Goal: Task Accomplishment & Management: Manage account settings

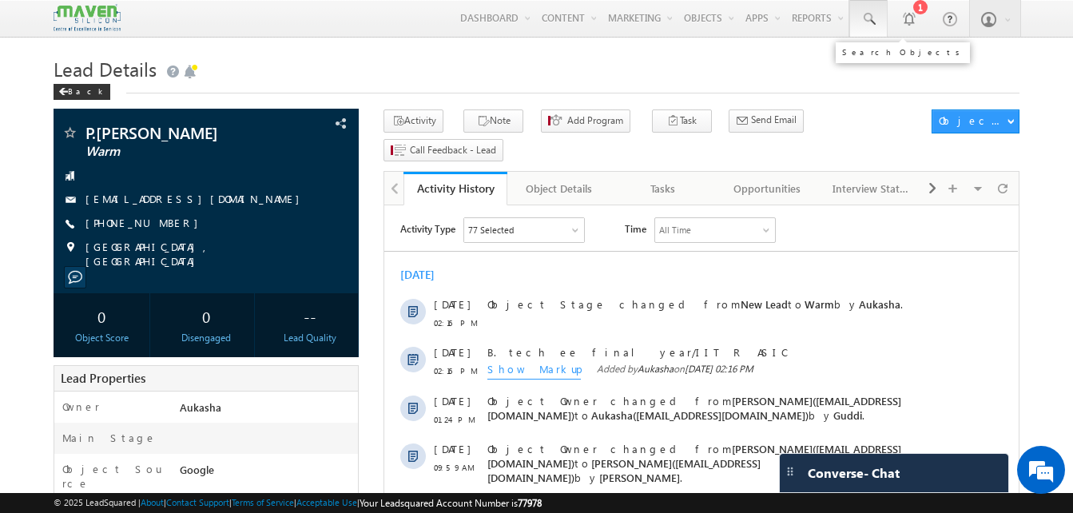
click at [880, 23] on link at bounding box center [869, 18] width 38 height 37
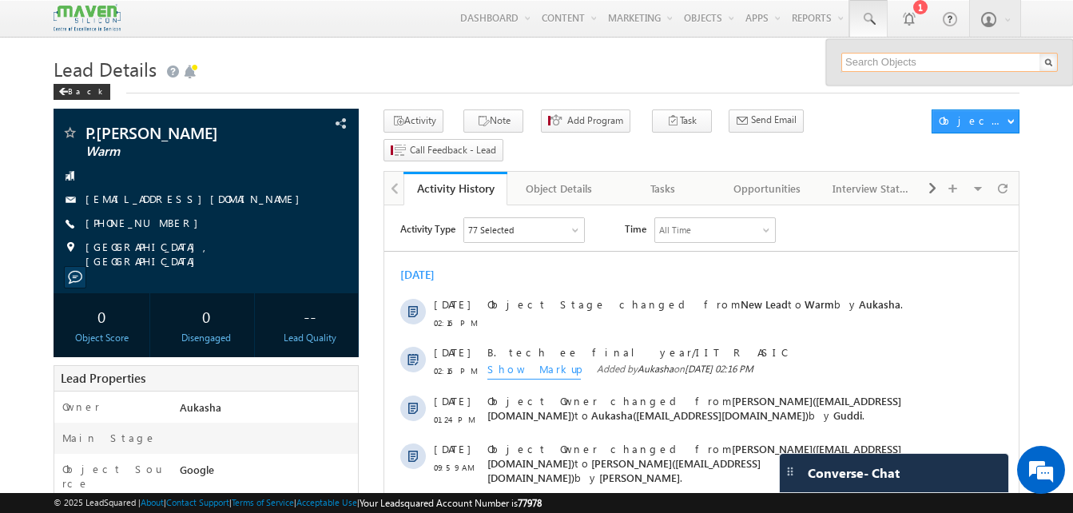
click at [858, 64] on input "text" at bounding box center [950, 62] width 217 height 19
paste input "9093290157"
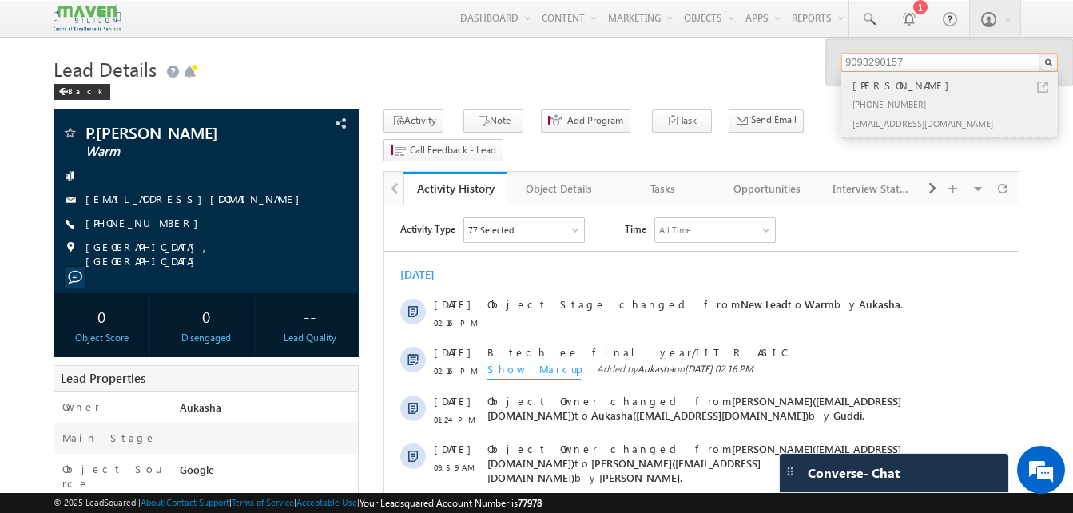
type input "9093290157"
click at [1041, 89] on link at bounding box center [1042, 87] width 11 height 11
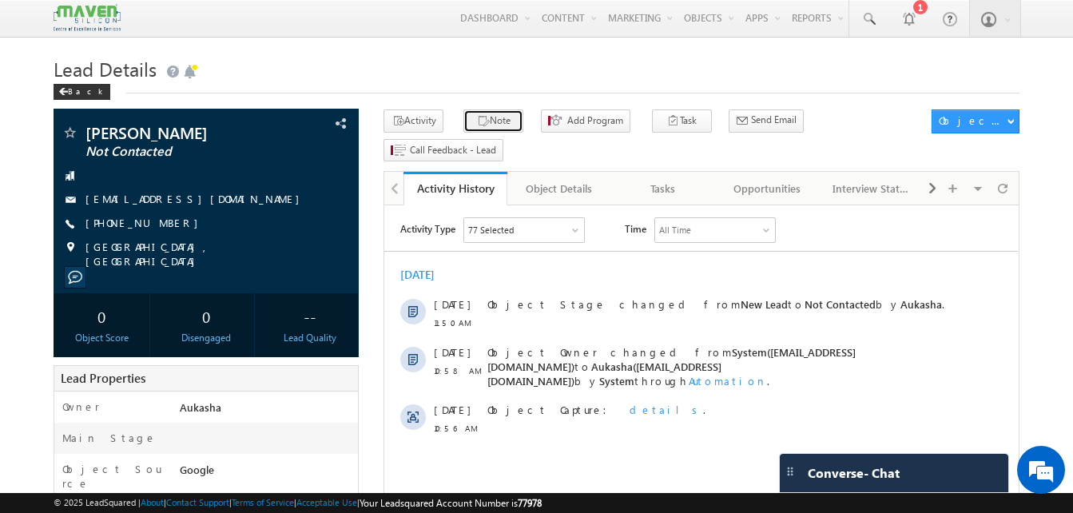
click at [477, 121] on icon "button" at bounding box center [483, 121] width 13 height 15
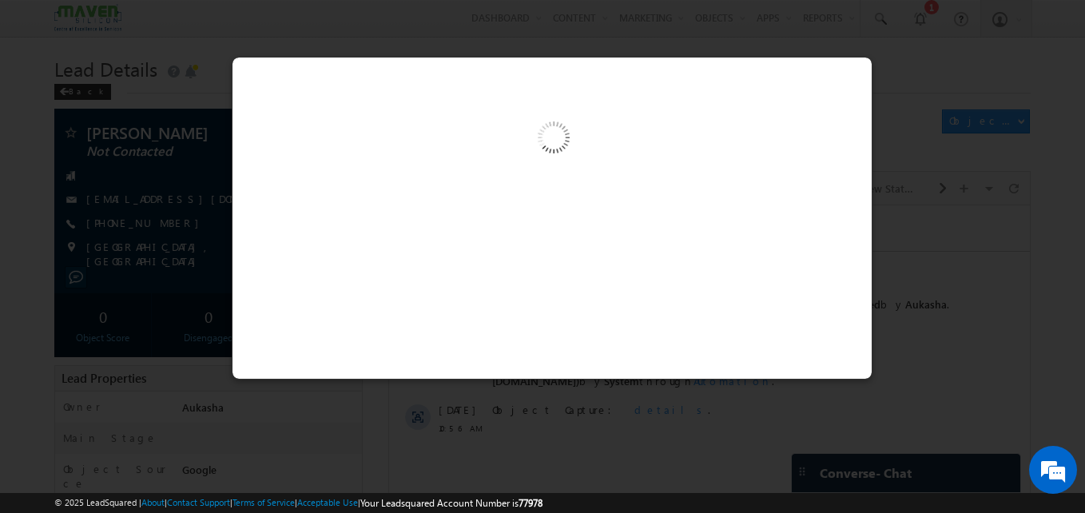
click at [496, 228] on div at bounding box center [552, 218] width 641 height 323
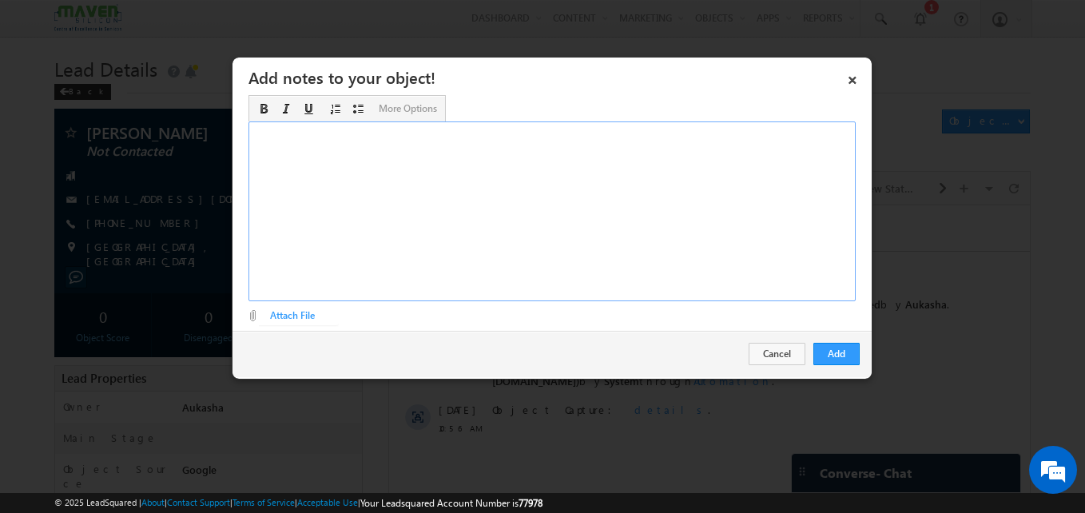
click at [496, 228] on div "Rich Text Editor, Description-inline-editor-div" at bounding box center [552, 211] width 607 height 180
click at [781, 350] on button "Cancel" at bounding box center [777, 354] width 57 height 22
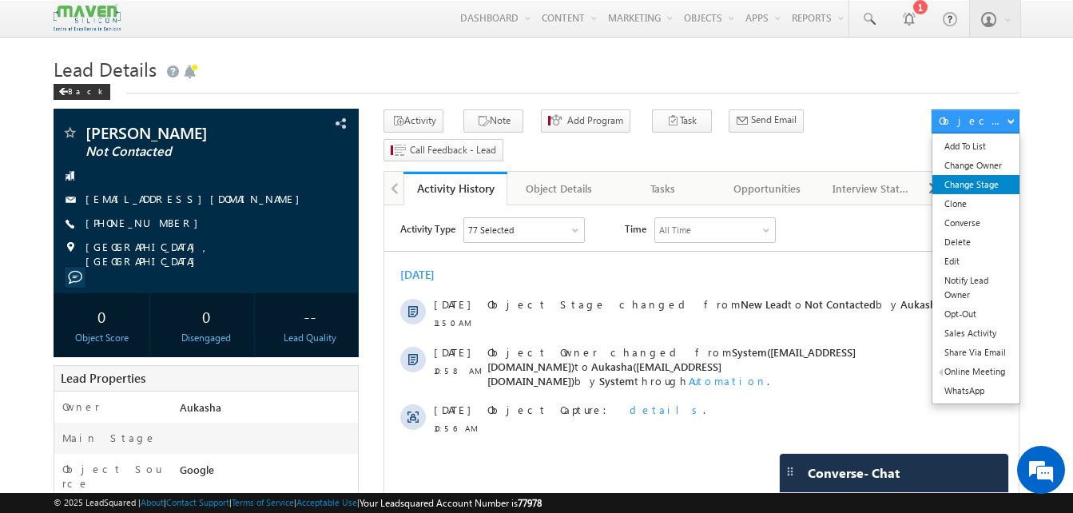
click at [992, 183] on link "Change Stage" at bounding box center [976, 184] width 87 height 19
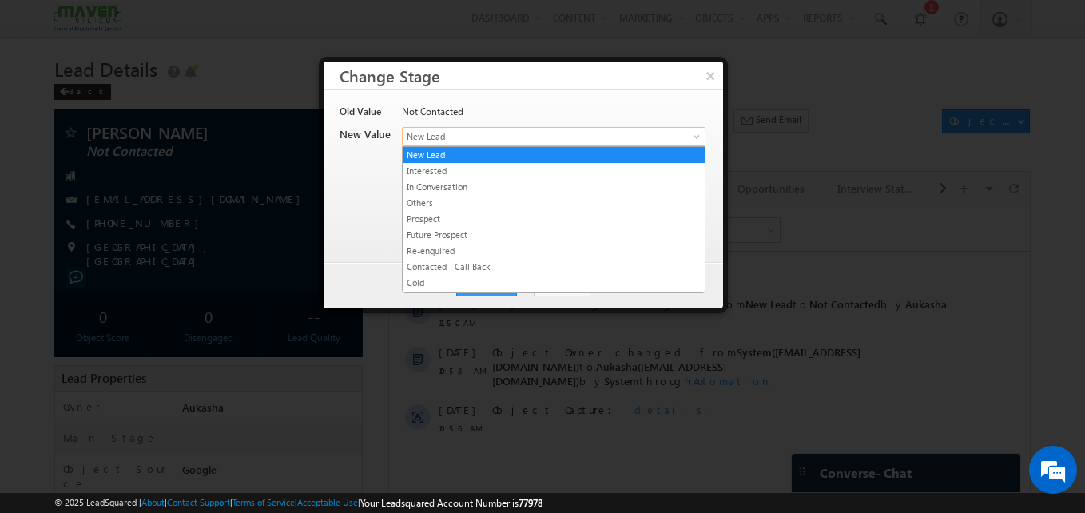
click at [534, 145] on link "New Lead" at bounding box center [554, 136] width 304 height 19
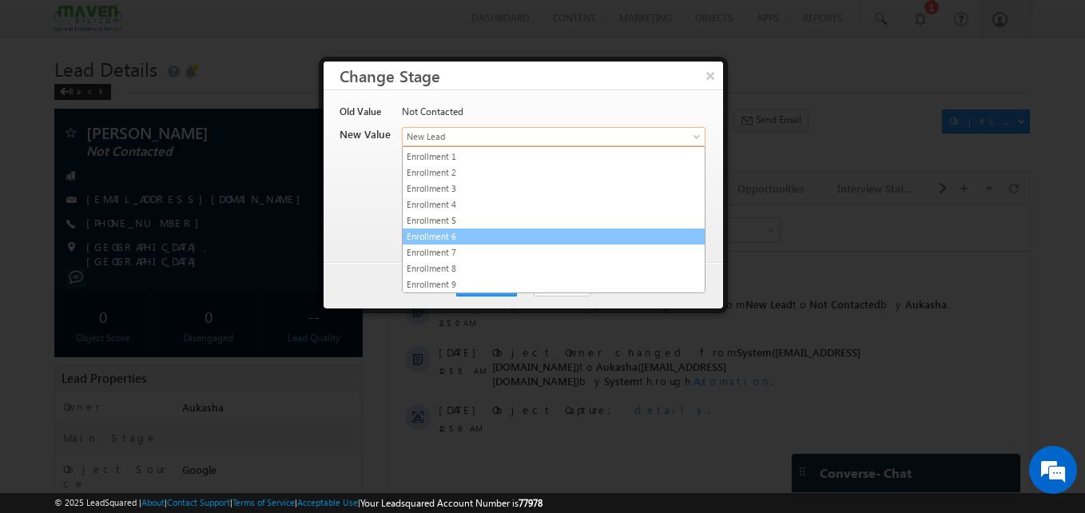
scroll to position [318, 0]
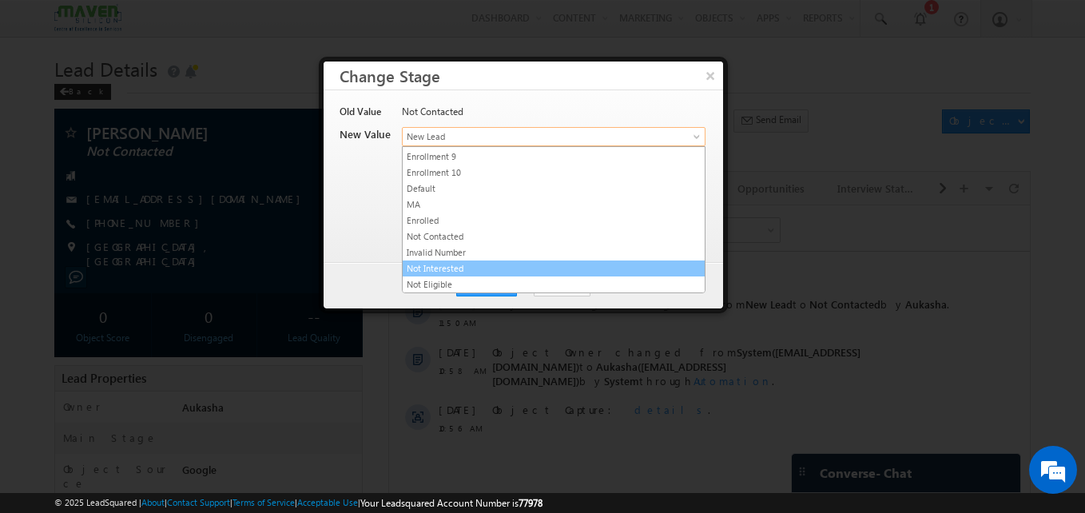
click at [530, 273] on link "Not Interested" at bounding box center [554, 268] width 302 height 14
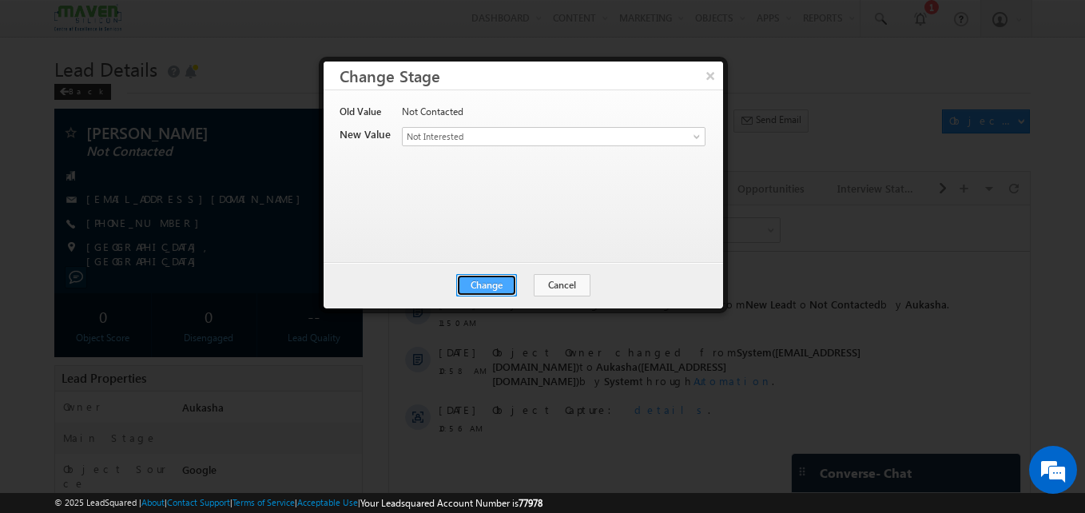
click at [472, 281] on button "Change" at bounding box center [486, 285] width 61 height 22
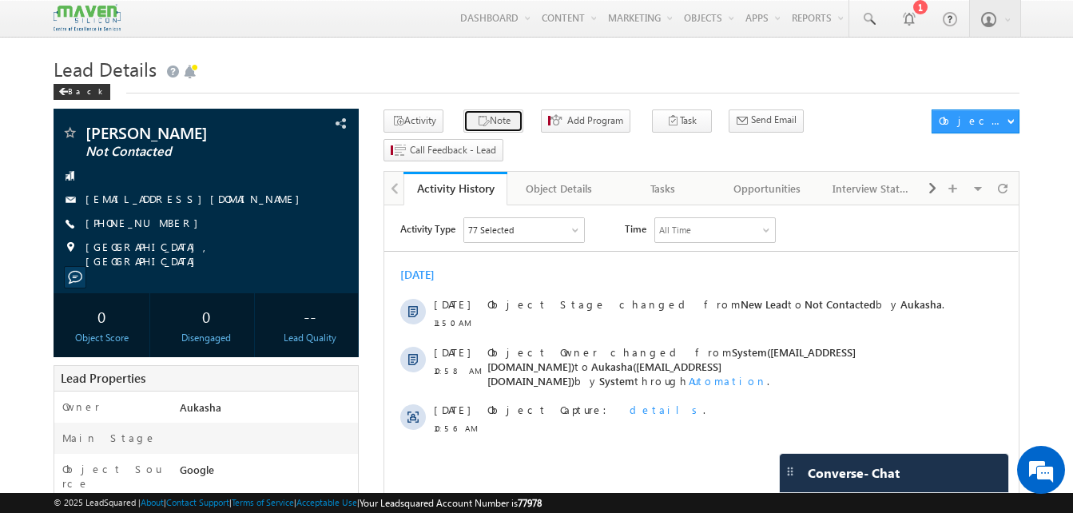
click at [483, 125] on button "Note" at bounding box center [494, 121] width 60 height 23
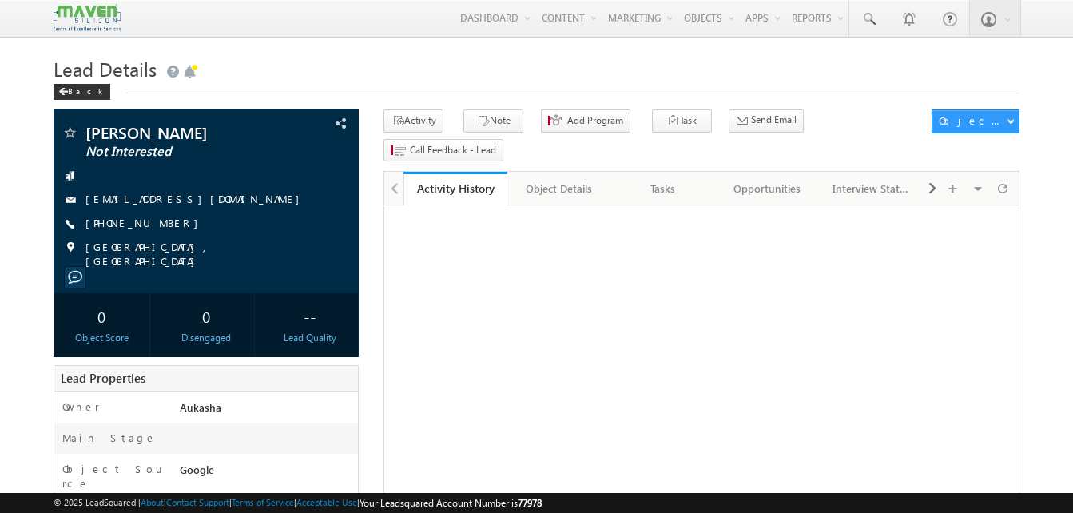
click at [463, 172] on link "Activity History" at bounding box center [456, 189] width 104 height 34
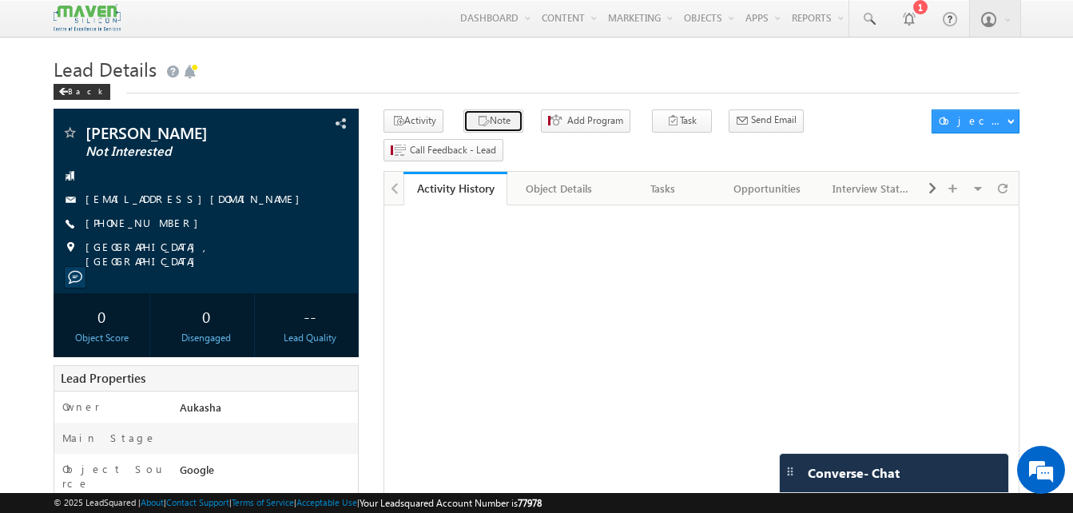
click at [477, 120] on icon "button" at bounding box center [483, 121] width 13 height 15
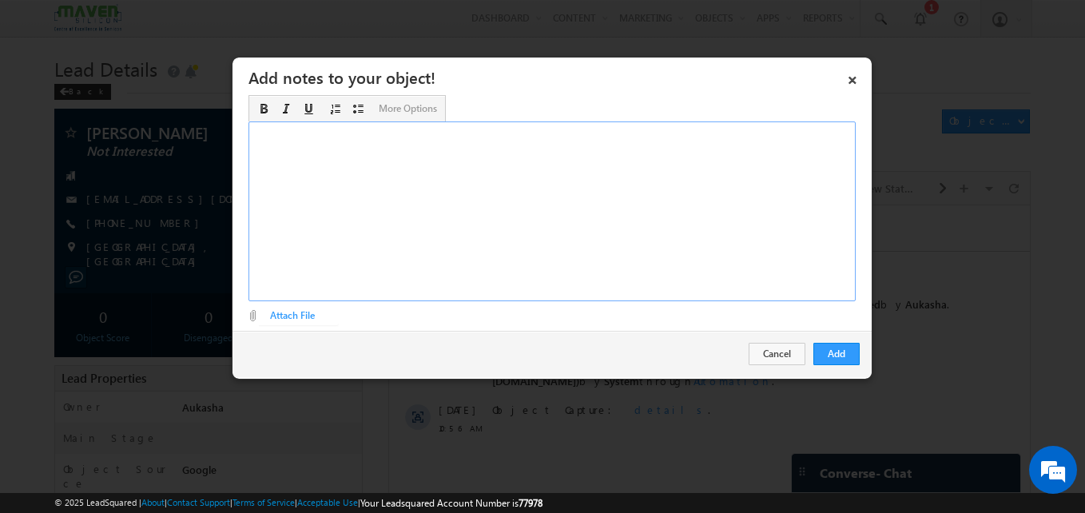
click at [441, 222] on div "Rich Text Editor, Description-inline-editor-div" at bounding box center [552, 211] width 607 height 180
click at [397, 141] on div "Doing BDS" at bounding box center [552, 211] width 607 height 180
click at [835, 354] on button "Add" at bounding box center [837, 354] width 46 height 22
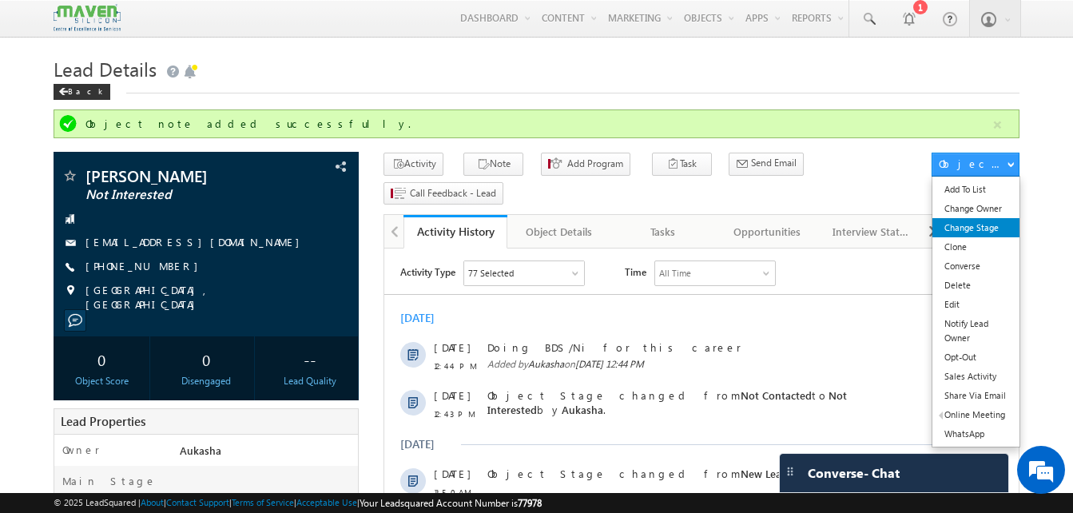
click at [986, 225] on link "Change Stage" at bounding box center [976, 227] width 87 height 19
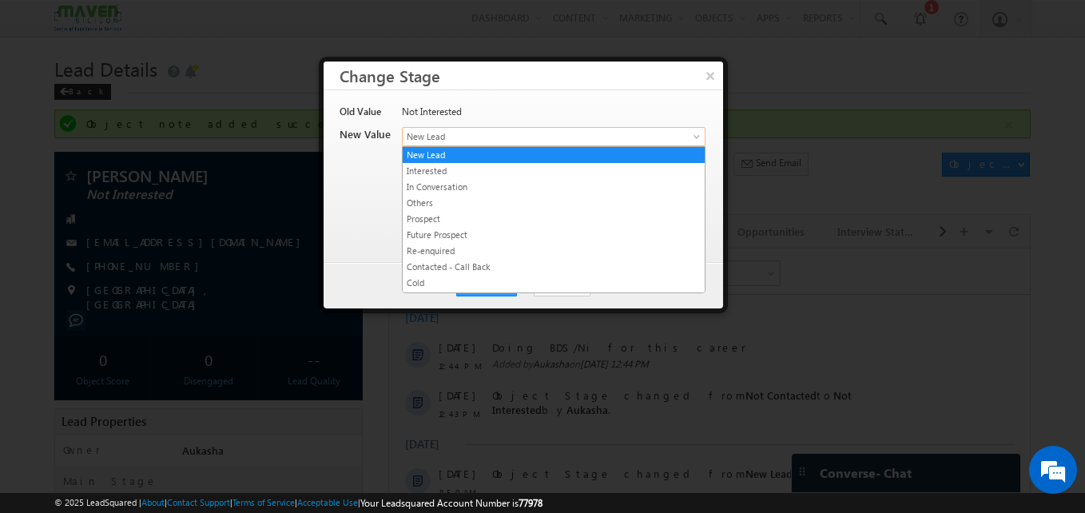
drag, startPoint x: 563, startPoint y: 128, endPoint x: 575, endPoint y: 186, distance: 59.4
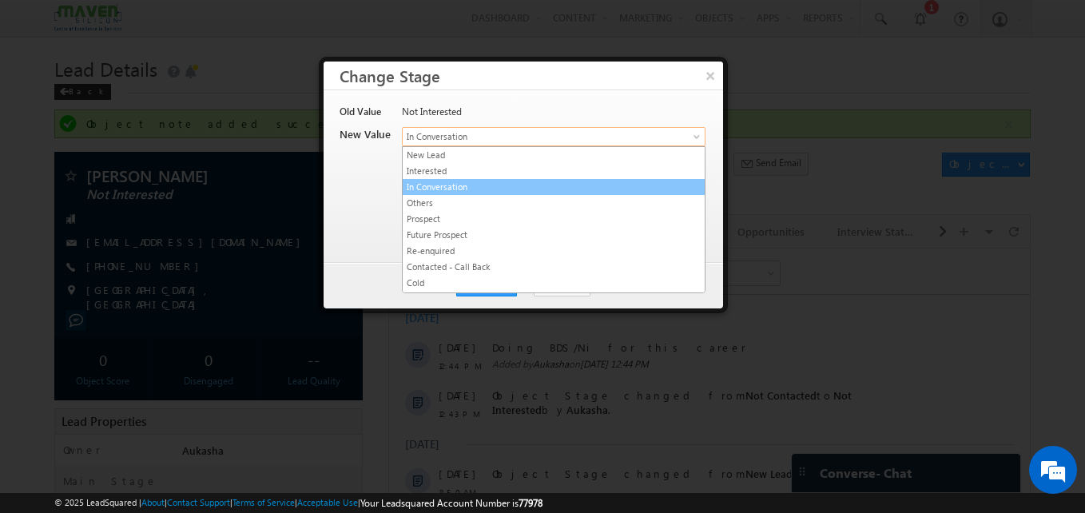
drag, startPoint x: 531, startPoint y: 140, endPoint x: 540, endPoint y: 218, distance: 78.9
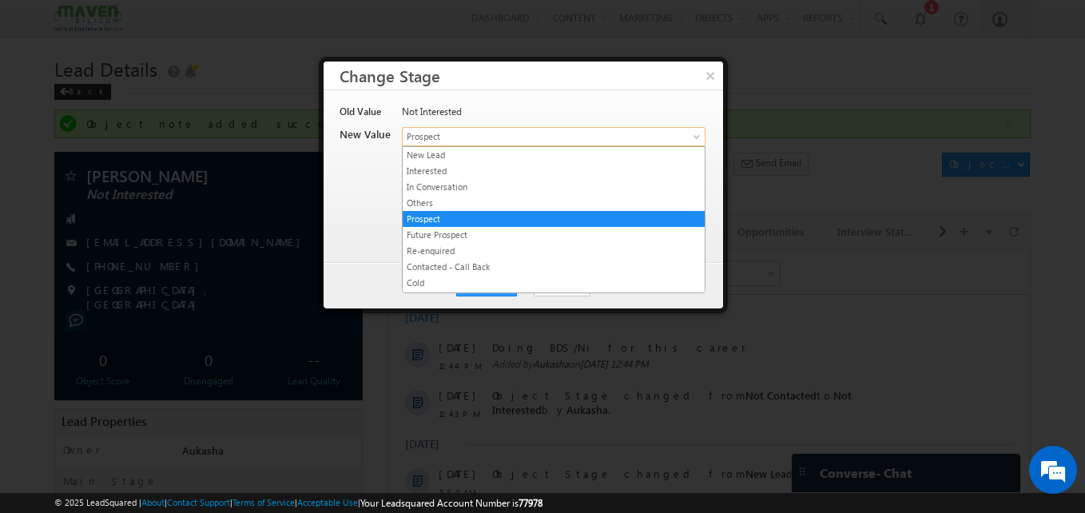
click at [542, 144] on link "Prospect" at bounding box center [554, 136] width 304 height 19
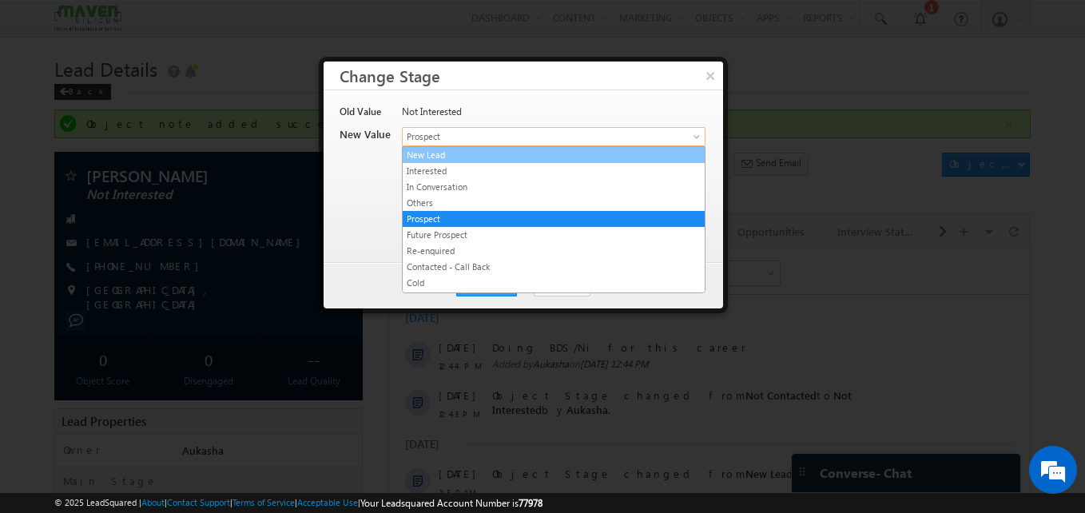
scroll to position [318, 0]
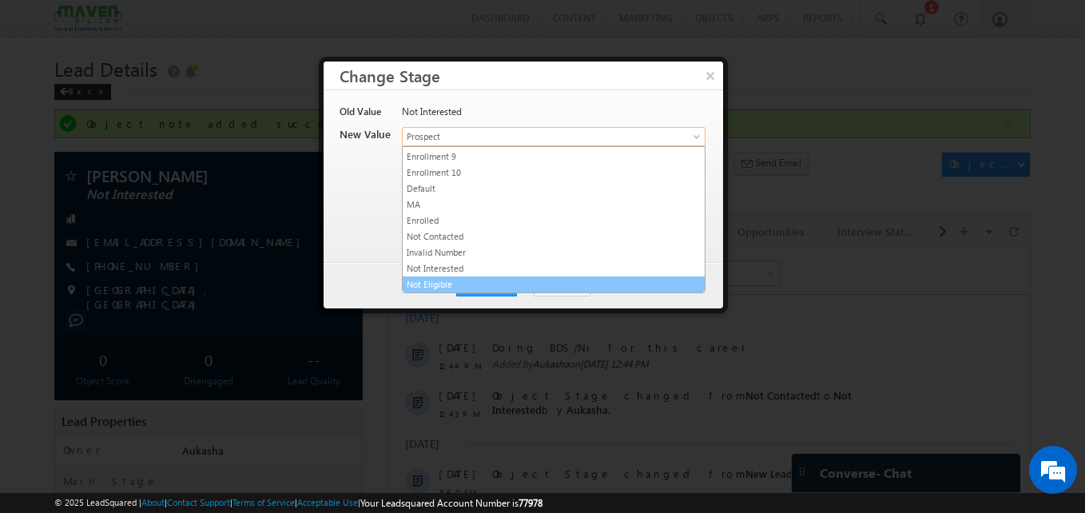
click at [462, 289] on link "Not Eligible" at bounding box center [554, 284] width 302 height 14
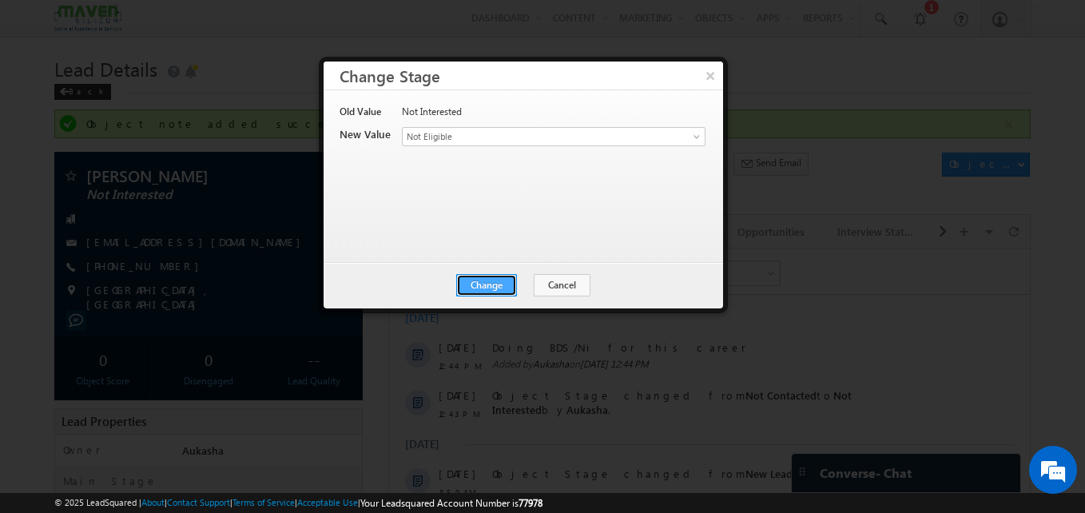
click at [474, 289] on button "Change" at bounding box center [486, 285] width 61 height 22
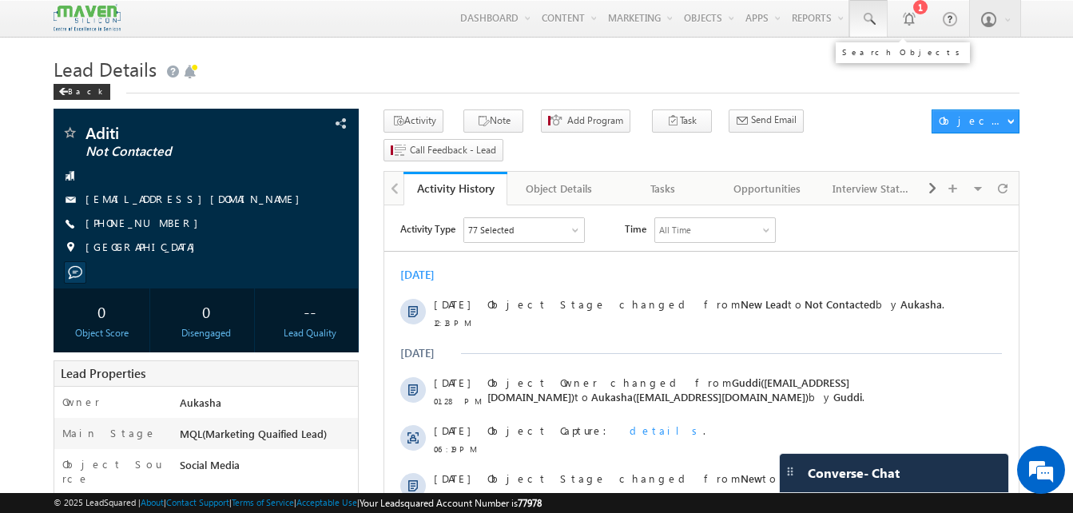
click at [881, 18] on link at bounding box center [869, 18] width 38 height 37
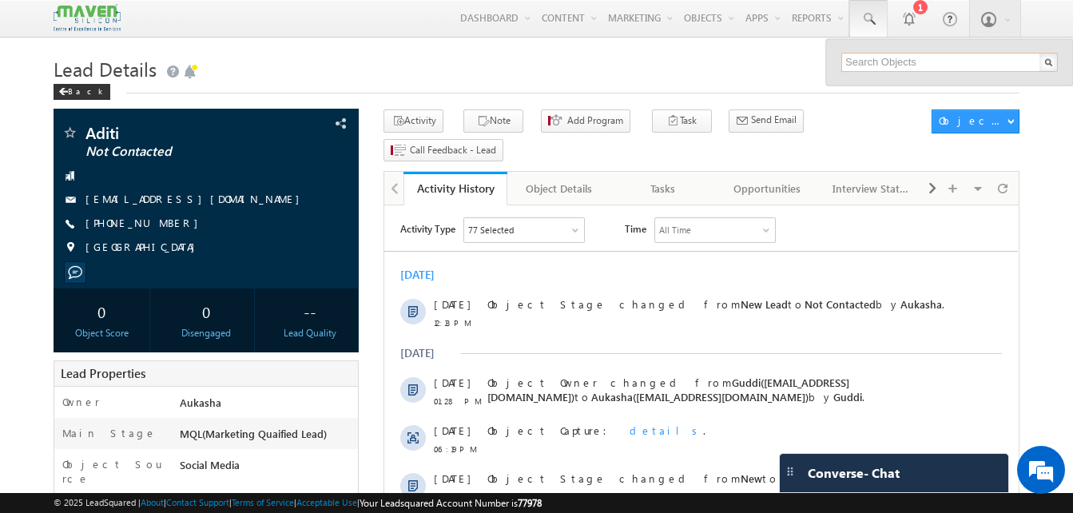
click at [889, 60] on input "text" at bounding box center [950, 62] width 217 height 19
paste input "9610151352"
paste input "8734845593"
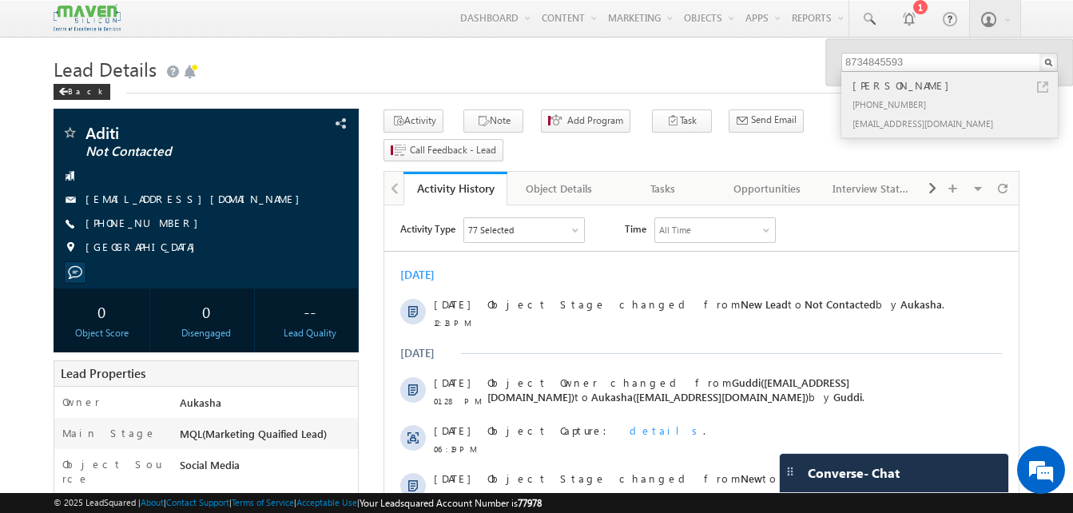
click at [1046, 86] on link at bounding box center [1042, 87] width 11 height 11
click at [891, 58] on input "8734845593" at bounding box center [950, 62] width 217 height 19
paste input "7330766686"
type input "7330766686"
click at [1044, 86] on link at bounding box center [1042, 87] width 11 height 11
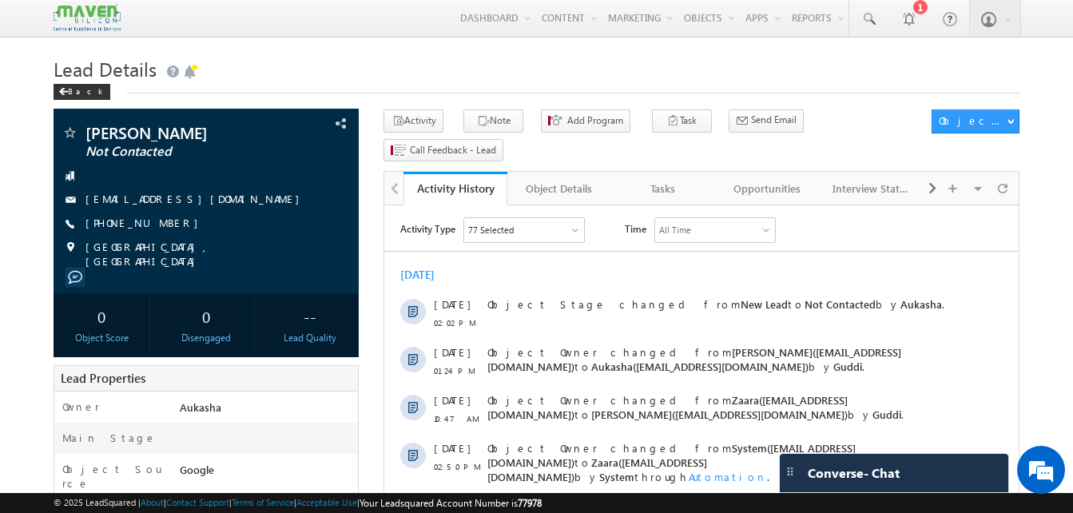
click at [356, 74] on h1 "Lead Details" at bounding box center [537, 67] width 966 height 31
click at [162, 225] on div "+91-8734845593" at bounding box center [206, 224] width 289 height 16
copy div "+91-8734845593"
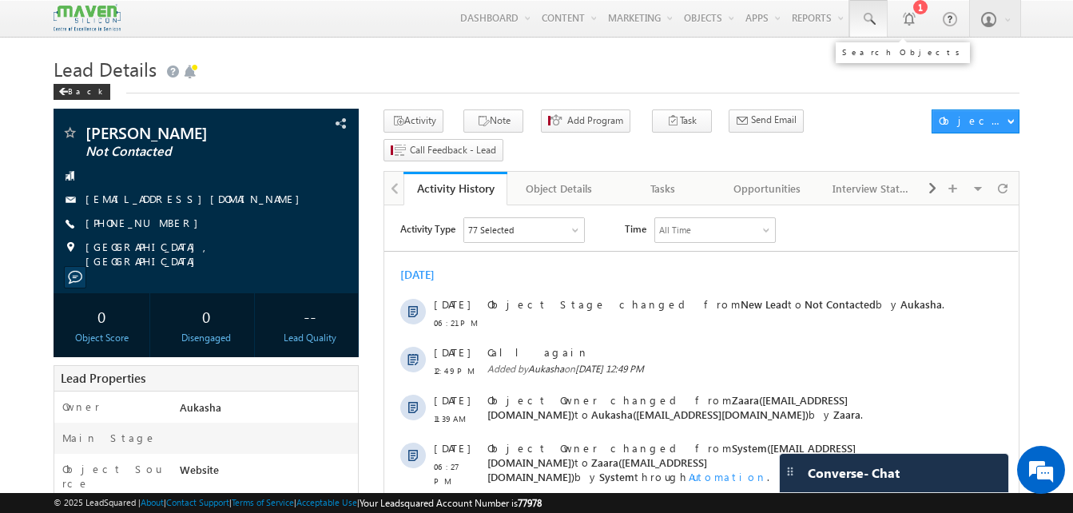
click at [858, 11] on link at bounding box center [869, 18] width 38 height 37
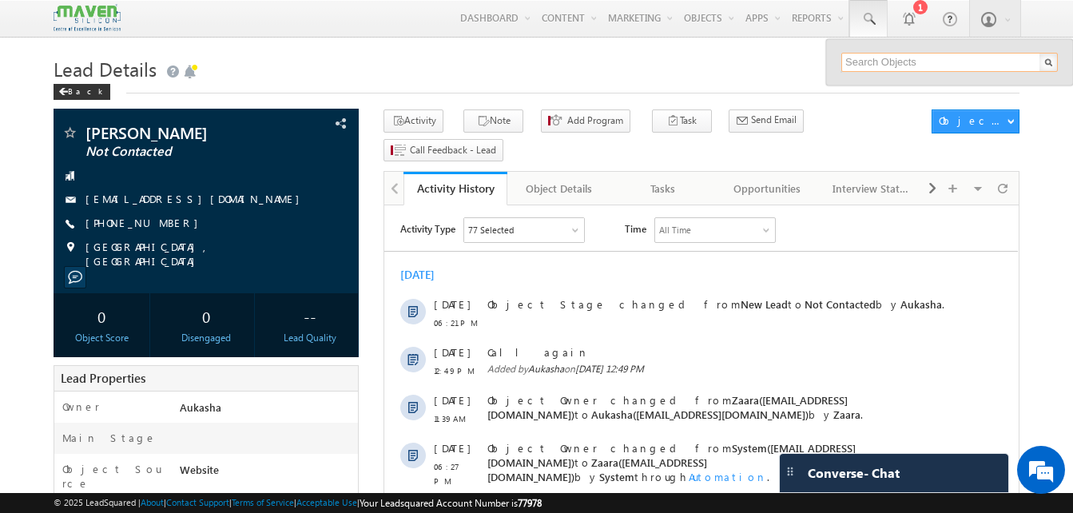
paste input "7411064749"
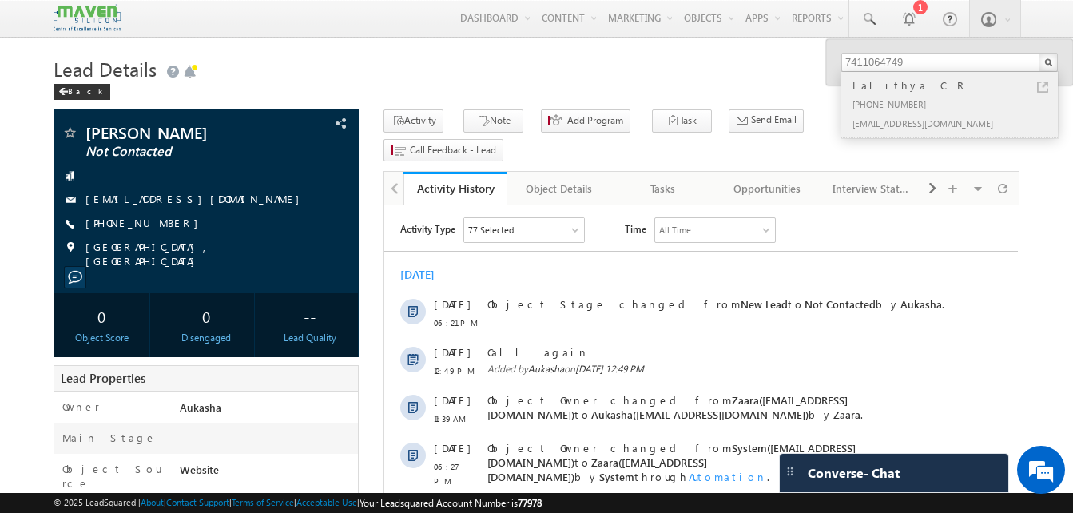
click at [1043, 88] on link at bounding box center [1042, 87] width 11 height 11
click at [889, 64] on input "7411064749" at bounding box center [950, 62] width 217 height 19
paste input "9616619720"
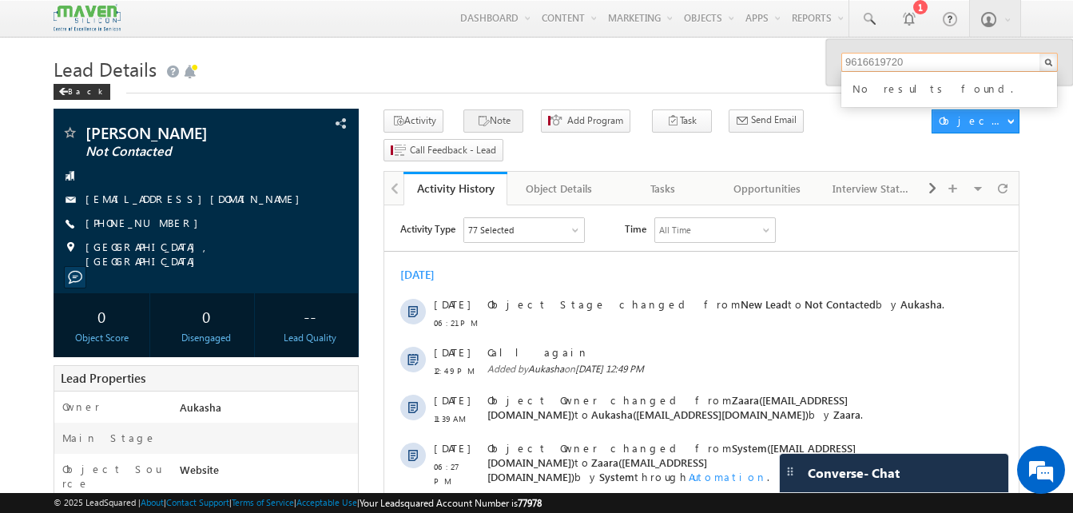
type input "9616619720"
click at [478, 126] on icon "button" at bounding box center [483, 121] width 13 height 15
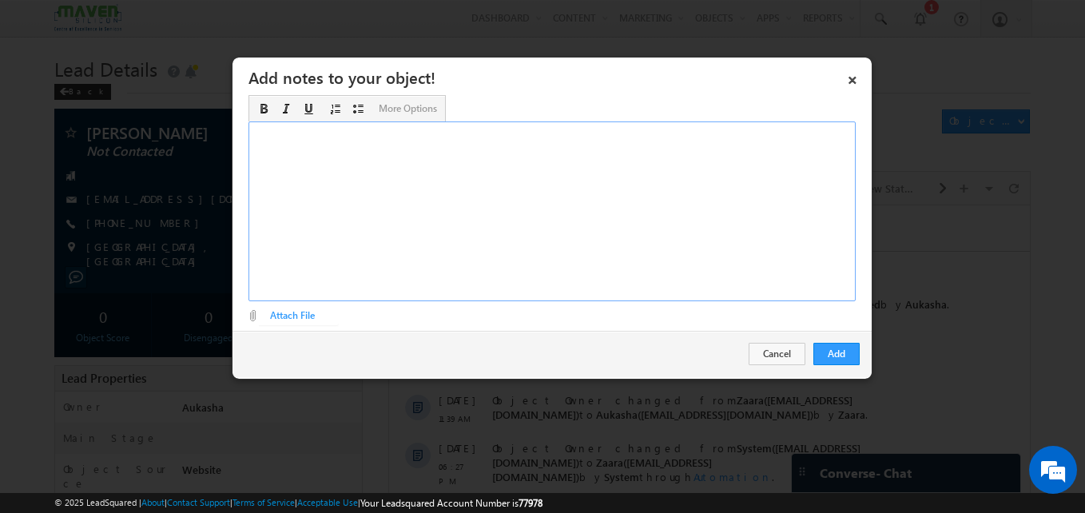
click at [583, 234] on div "Rich Text Editor, Description-inline-editor-div" at bounding box center [552, 211] width 607 height 180
click at [855, 356] on button "Add" at bounding box center [837, 354] width 46 height 22
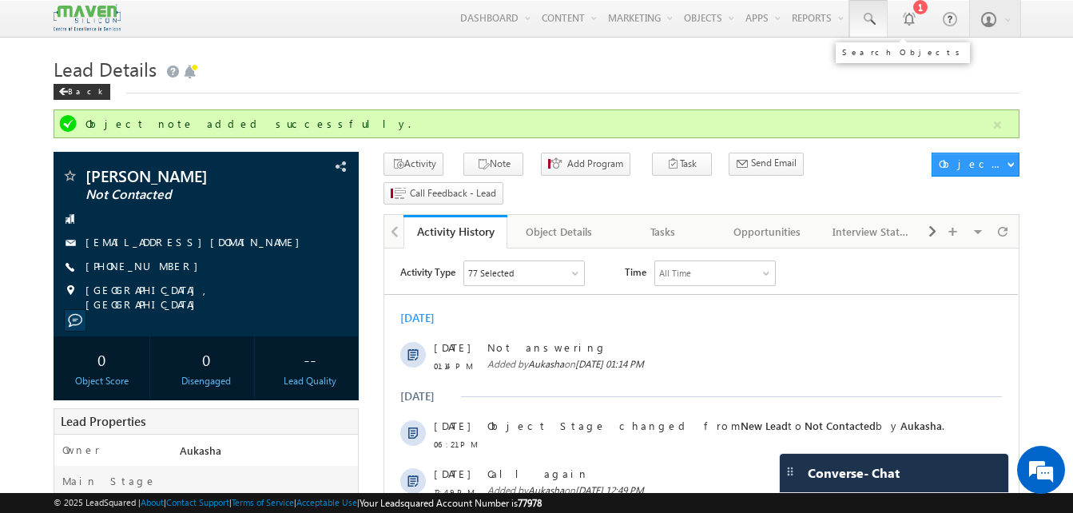
click at [874, 26] on span at bounding box center [869, 19] width 16 height 16
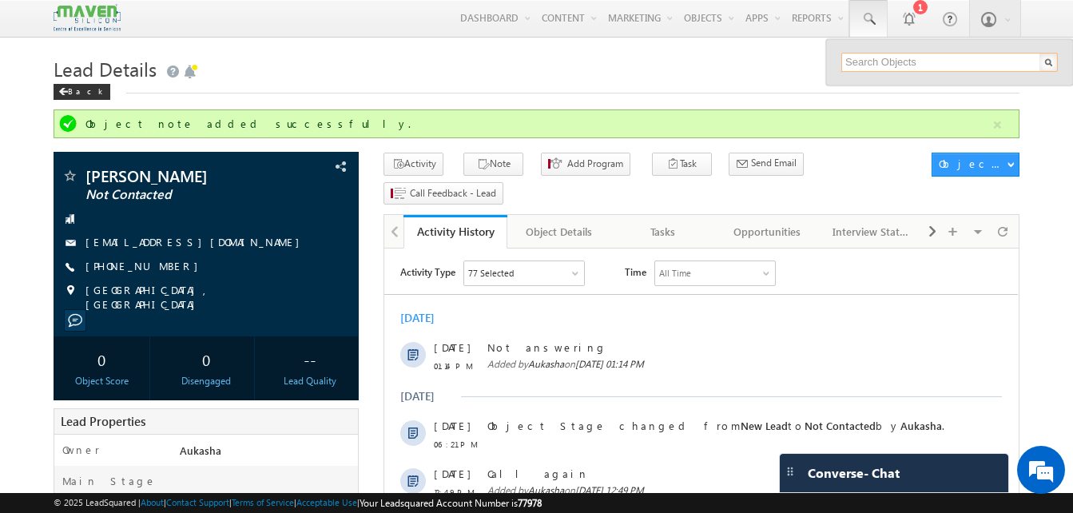
click at [906, 66] on input "text" at bounding box center [950, 62] width 217 height 19
paste input "9616619720"
type input "9616619720"
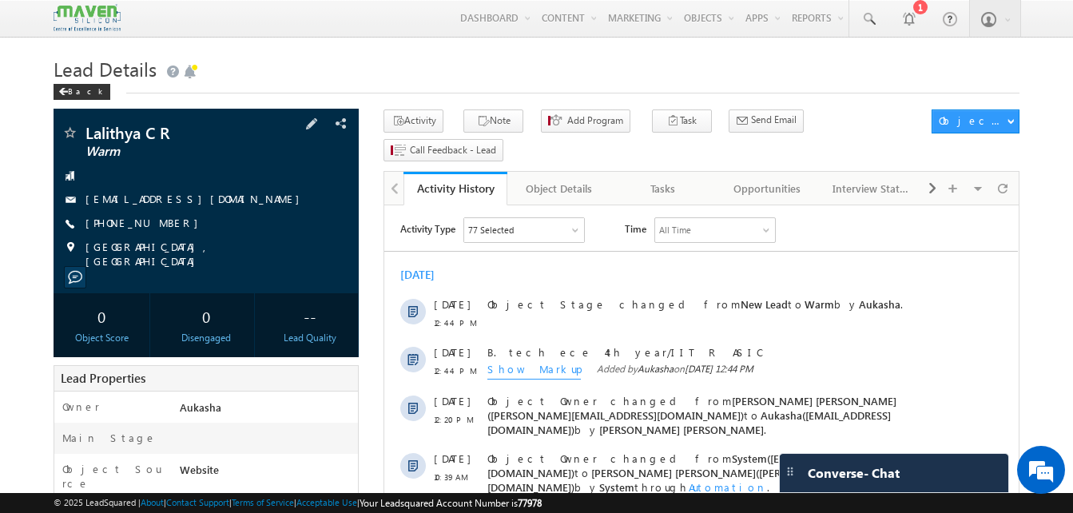
drag, startPoint x: 177, startPoint y: 227, endPoint x: 163, endPoint y: 226, distance: 13.6
click at [163, 226] on div "[PHONE_NUMBER]" at bounding box center [206, 224] width 289 height 16
copy div "[PHONE_NUMBER]"
click at [464, 119] on button "Note" at bounding box center [494, 121] width 60 height 23
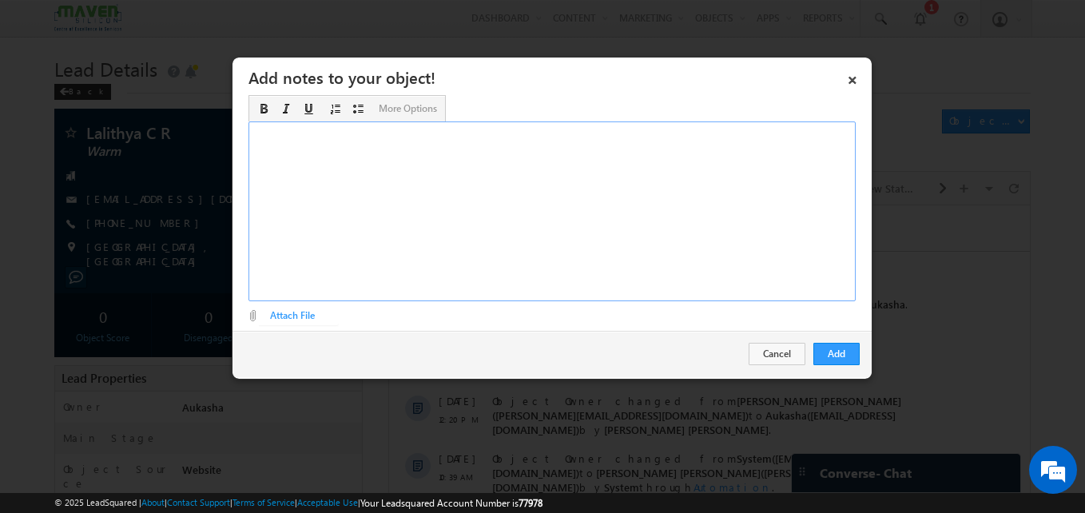
click at [575, 185] on div "Rich Text Editor, Description-inline-editor-div" at bounding box center [552, 211] width 607 height 180
click at [844, 357] on button "Add" at bounding box center [837, 354] width 46 height 22
